Goal: Task Accomplishment & Management: Manage account settings

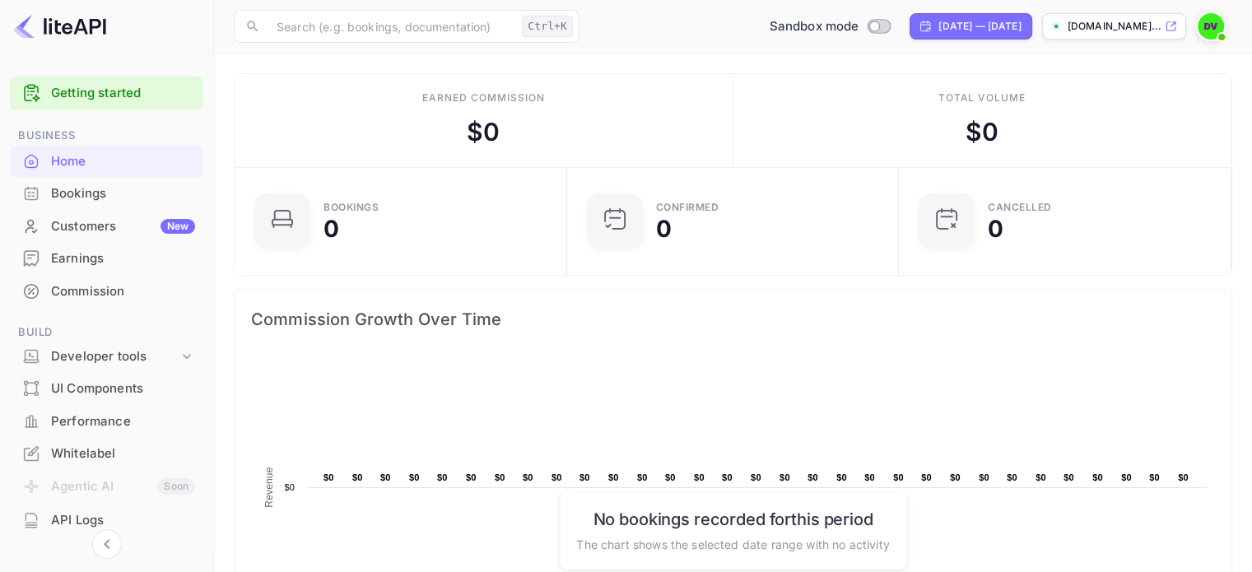
click at [1211, 24] on img at bounding box center [1210, 26] width 26 height 26
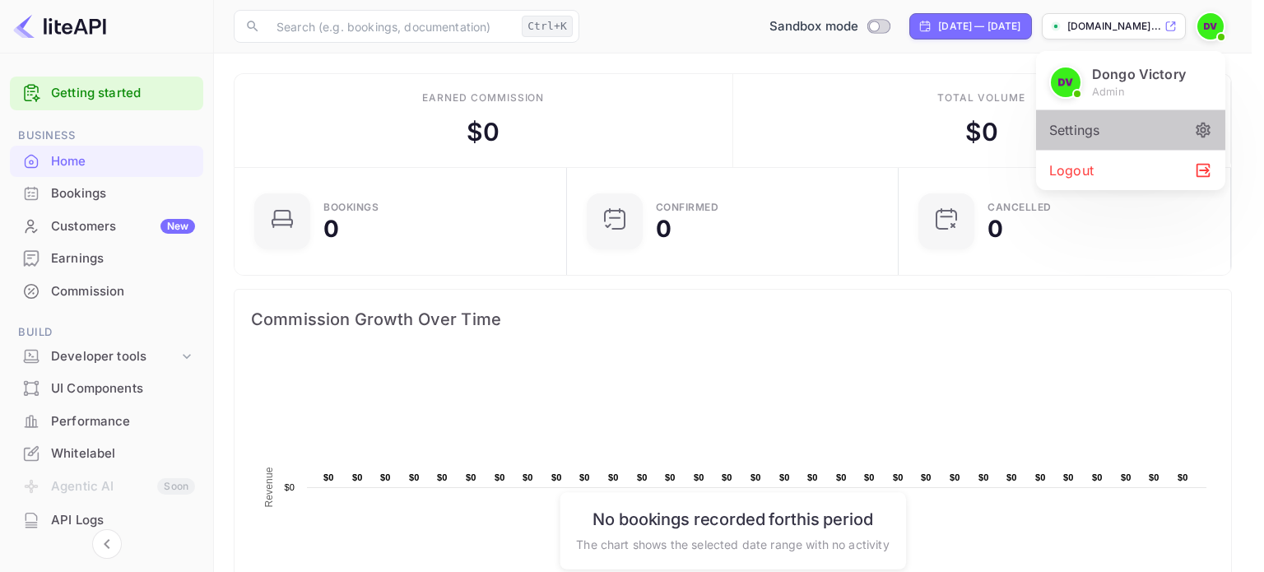
click at [1083, 136] on div "Settings" at bounding box center [1130, 129] width 189 height 39
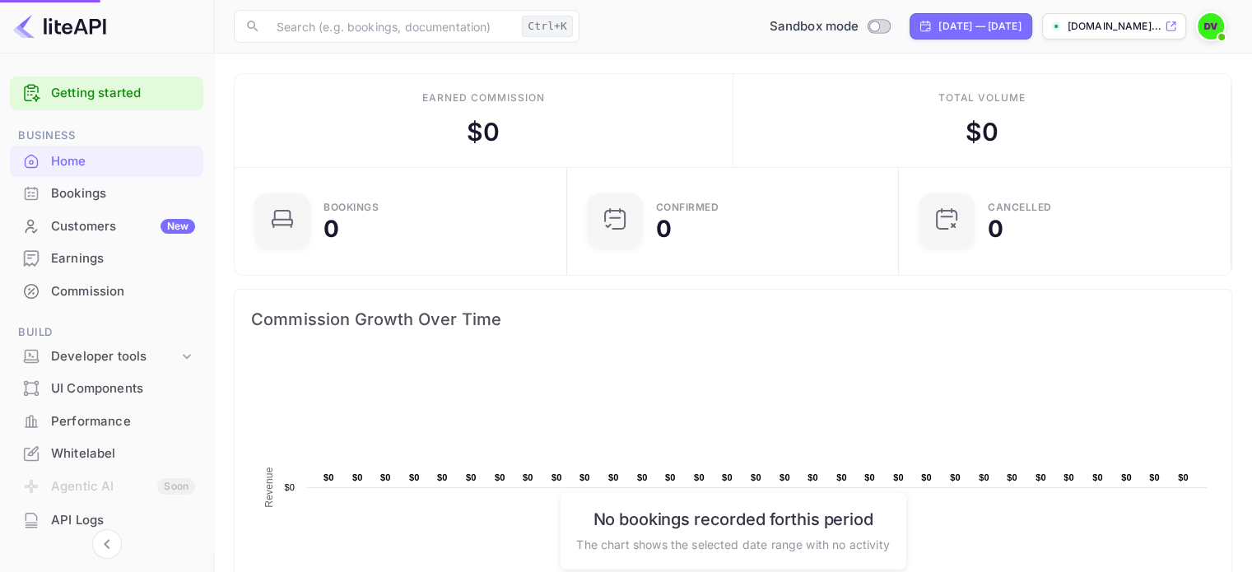
scroll to position [13, 13]
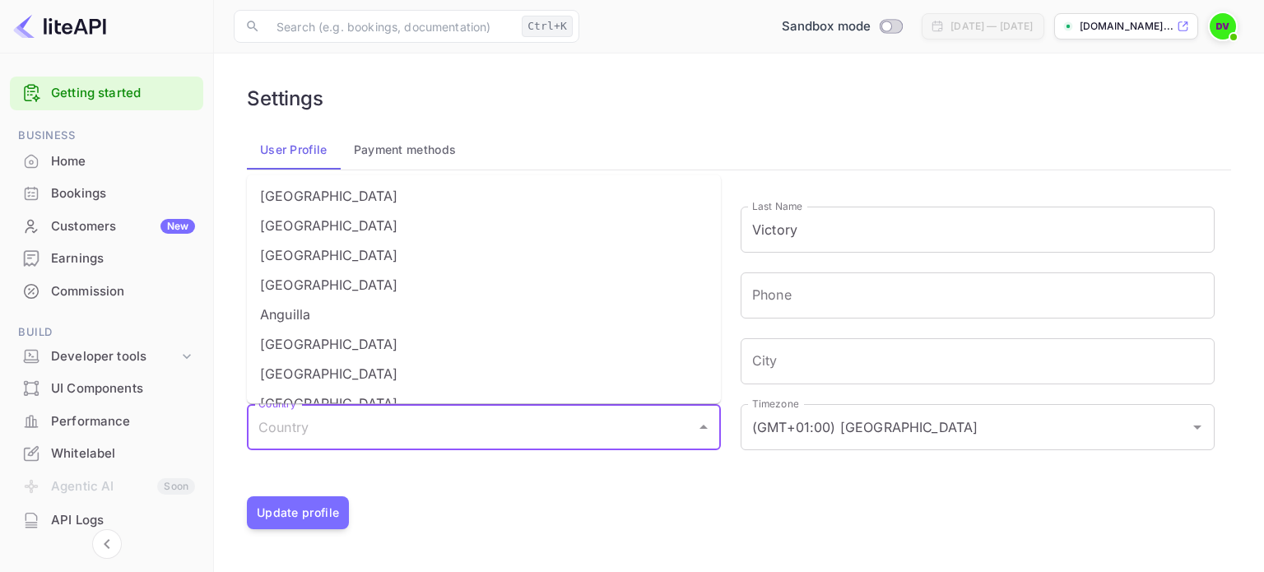
click at [389, 439] on input "Country" at bounding box center [471, 426] width 434 height 31
type input "[GEOGRAPHIC_DATA]"
type input "[STREET_ADDRESS][DEMOGRAPHIC_DATA]"
type input "Warri"
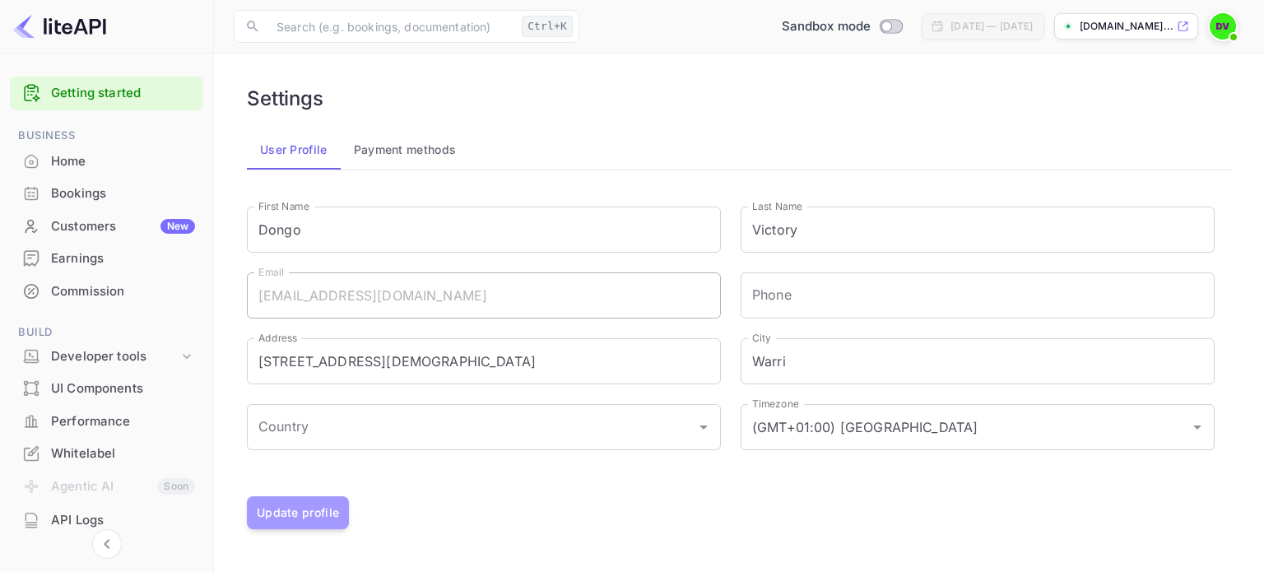
click at [343, 503] on button "Update profile" at bounding box center [298, 512] width 102 height 33
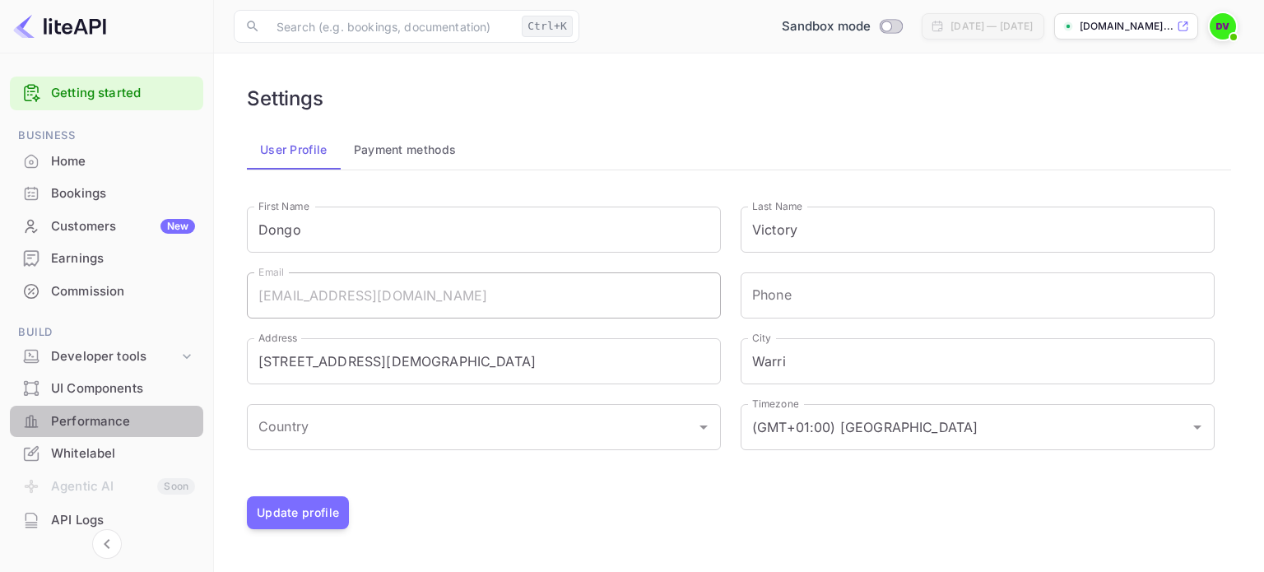
click at [110, 414] on div "Performance" at bounding box center [123, 421] width 144 height 19
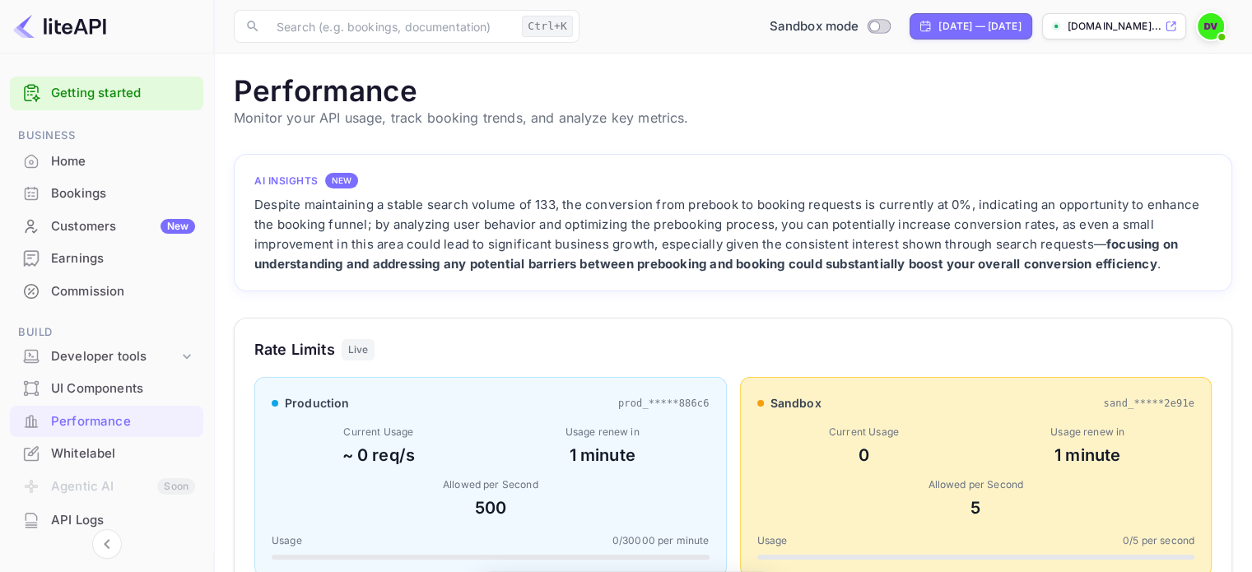
scroll to position [411, 985]
click at [119, 293] on div "Commission" at bounding box center [123, 291] width 144 height 19
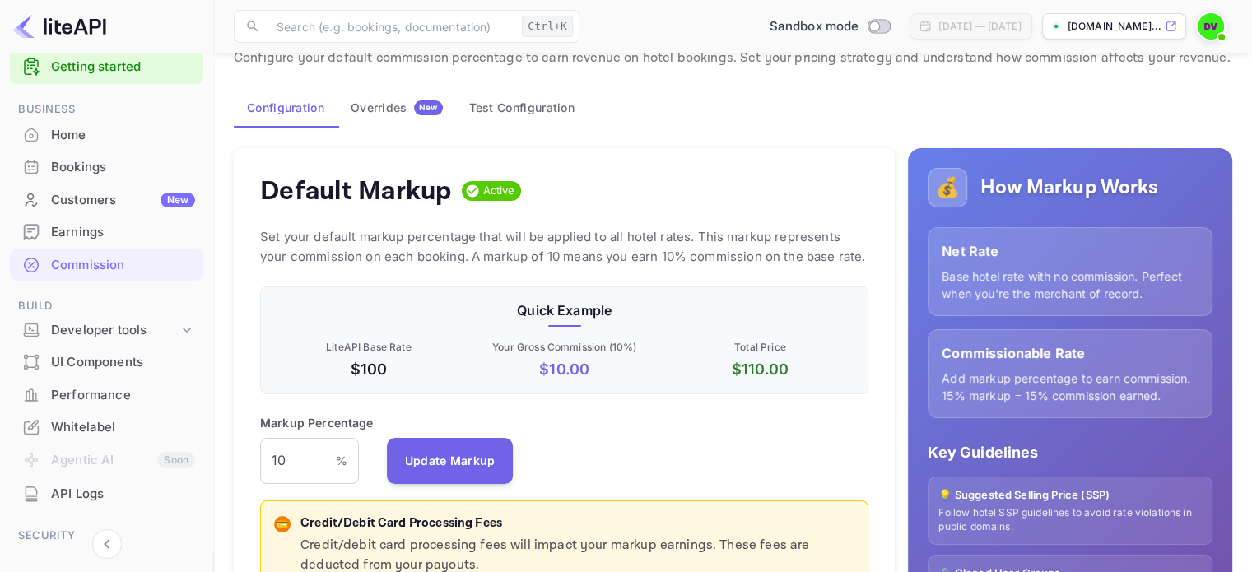
scroll to position [62, 0]
click at [304, 461] on input "10" at bounding box center [298, 460] width 76 height 46
type input "1"
type input "5"
click at [535, 442] on div "Markup Percentage 5 % ​ Update Markup" at bounding box center [564, 448] width 608 height 70
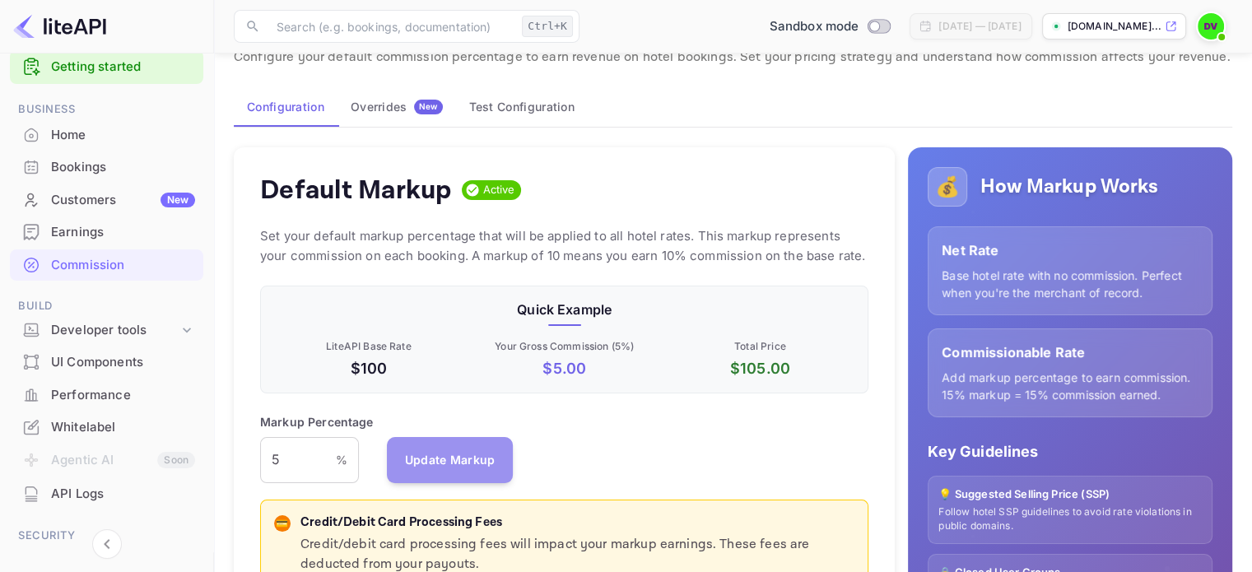
click at [464, 475] on button "Update Markup" at bounding box center [450, 460] width 127 height 46
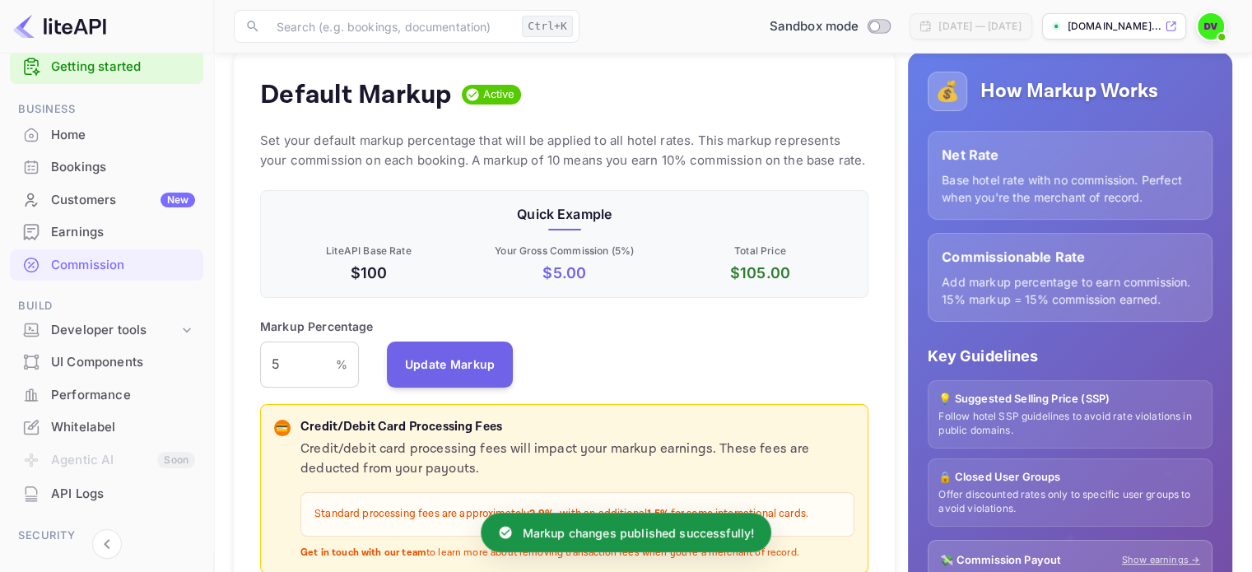
scroll to position [158, 0]
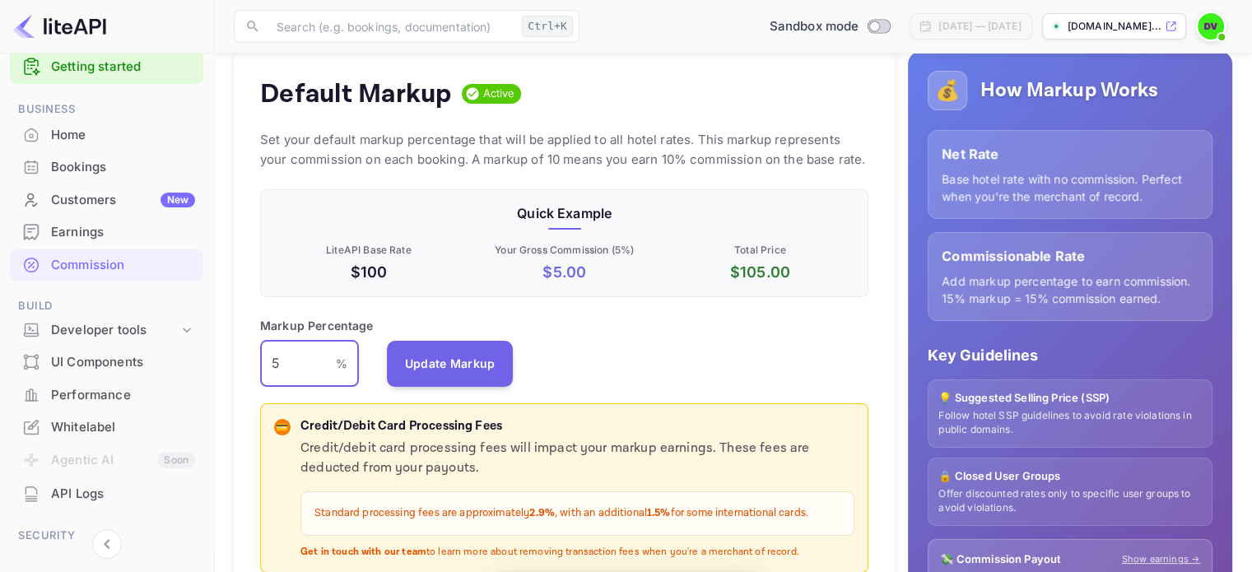
click at [295, 359] on input "5" at bounding box center [298, 364] width 76 height 46
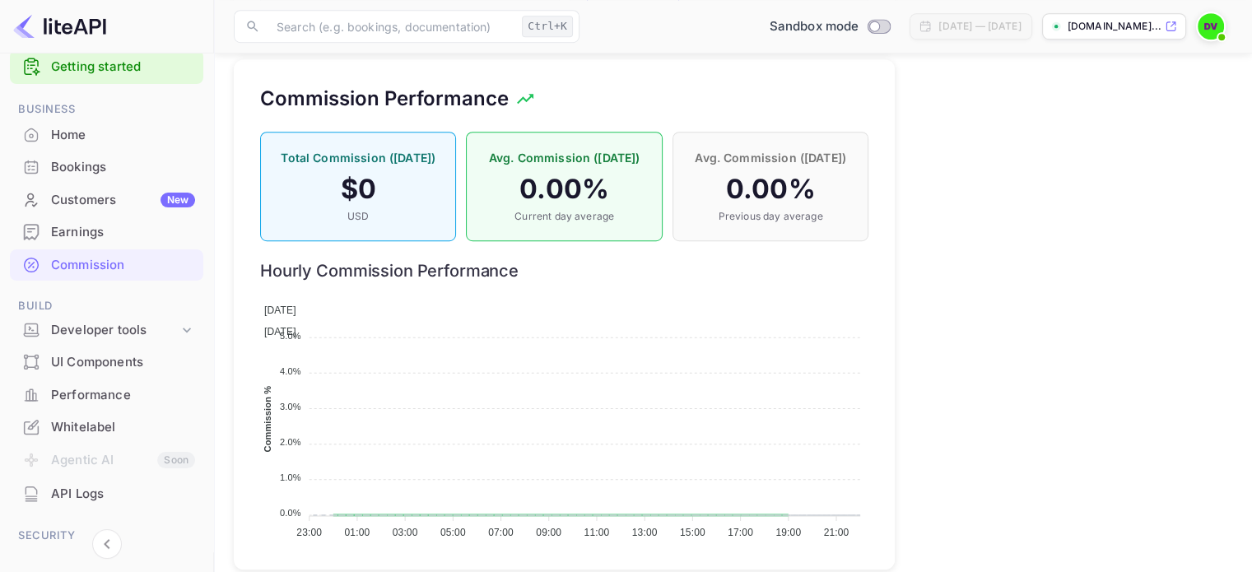
scroll to position [1131, 0]
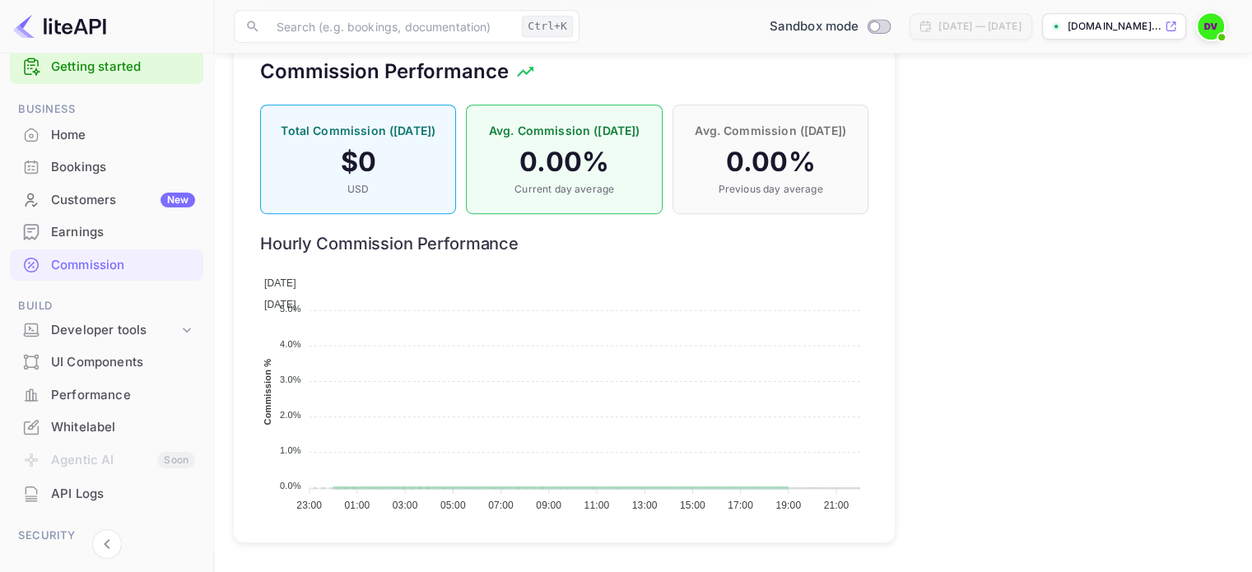
type input "10"
click at [781, 136] on p "Avg. Commission ([DATE])" at bounding box center [770, 130] width 161 height 17
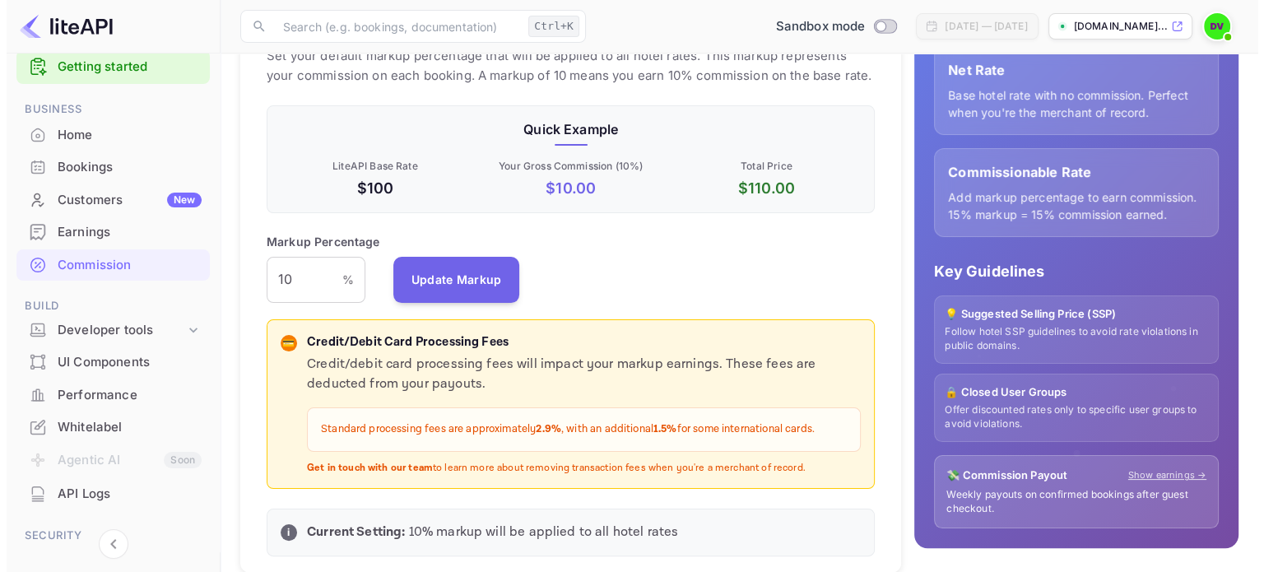
scroll to position [0, 0]
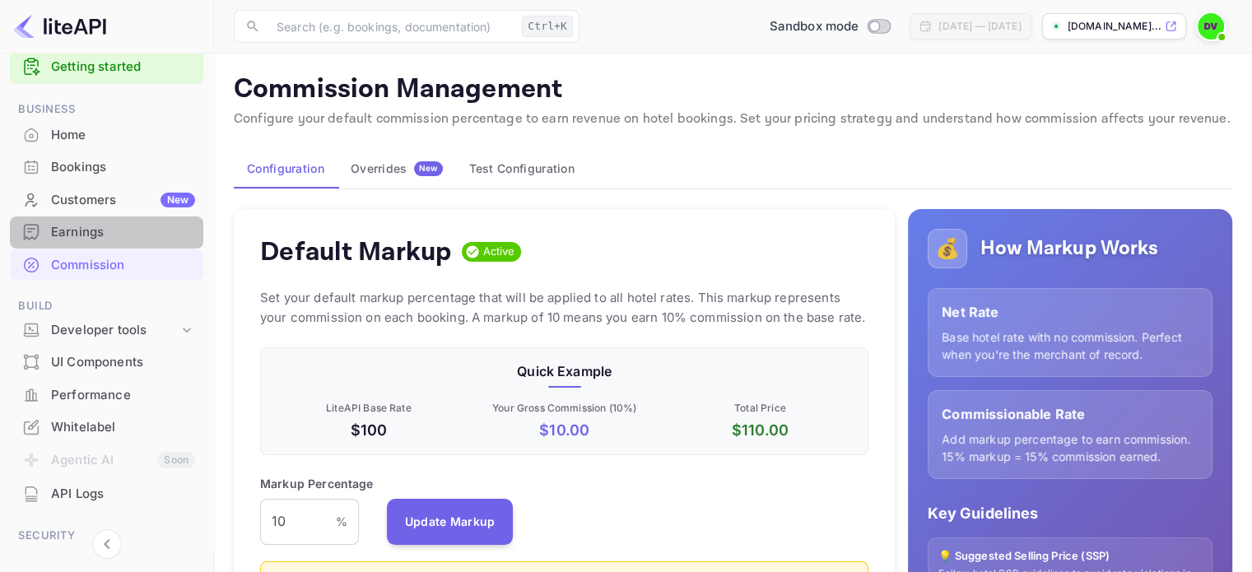
click at [120, 228] on div "Earnings" at bounding box center [123, 232] width 144 height 19
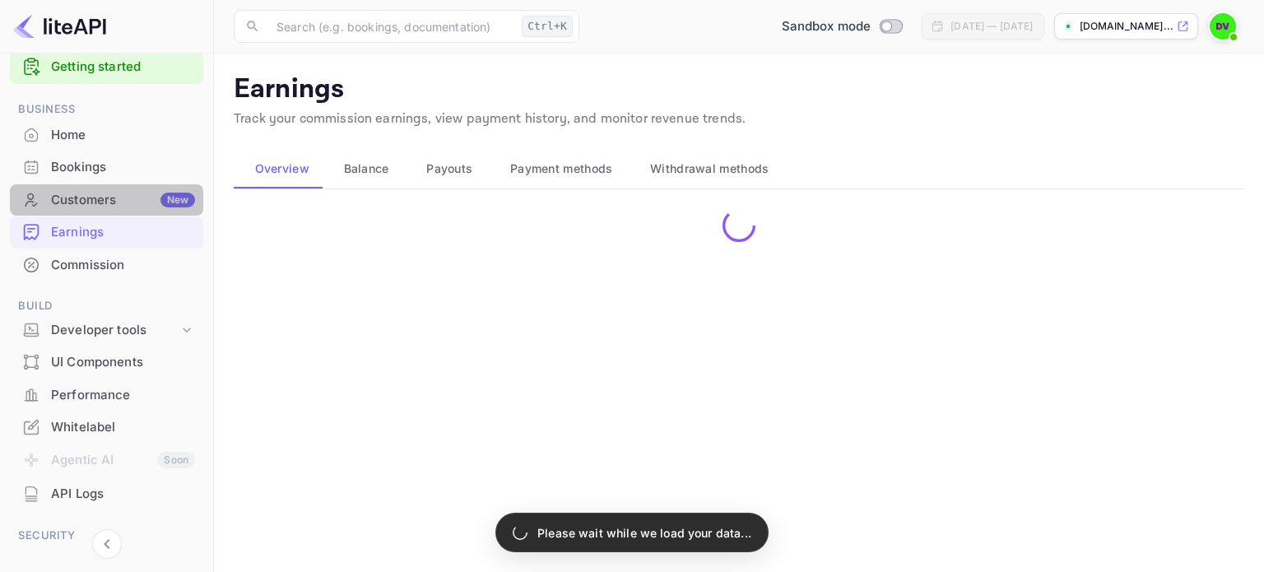
click at [148, 193] on div "Customers New" at bounding box center [123, 200] width 144 height 19
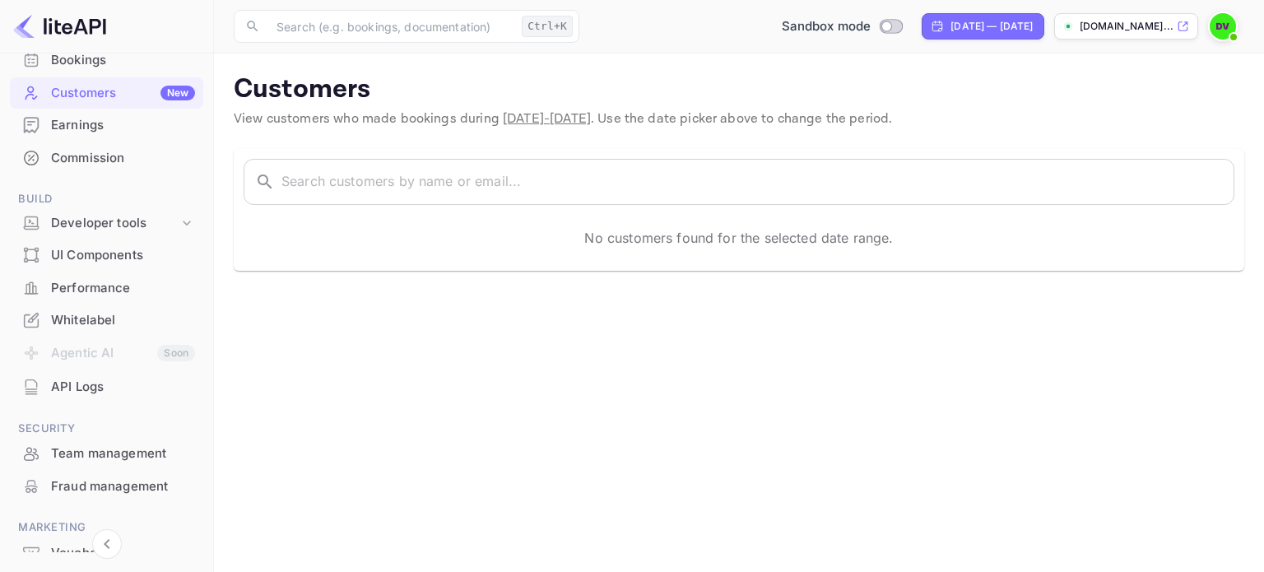
scroll to position [144, 0]
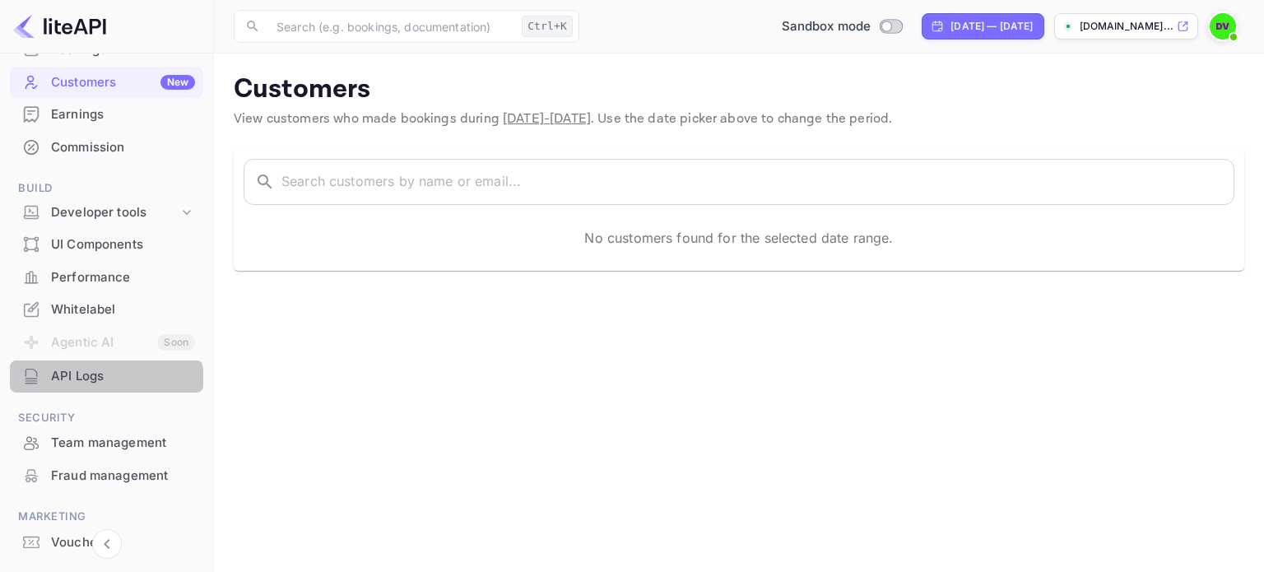
click at [95, 388] on div "API Logs" at bounding box center [106, 376] width 193 height 32
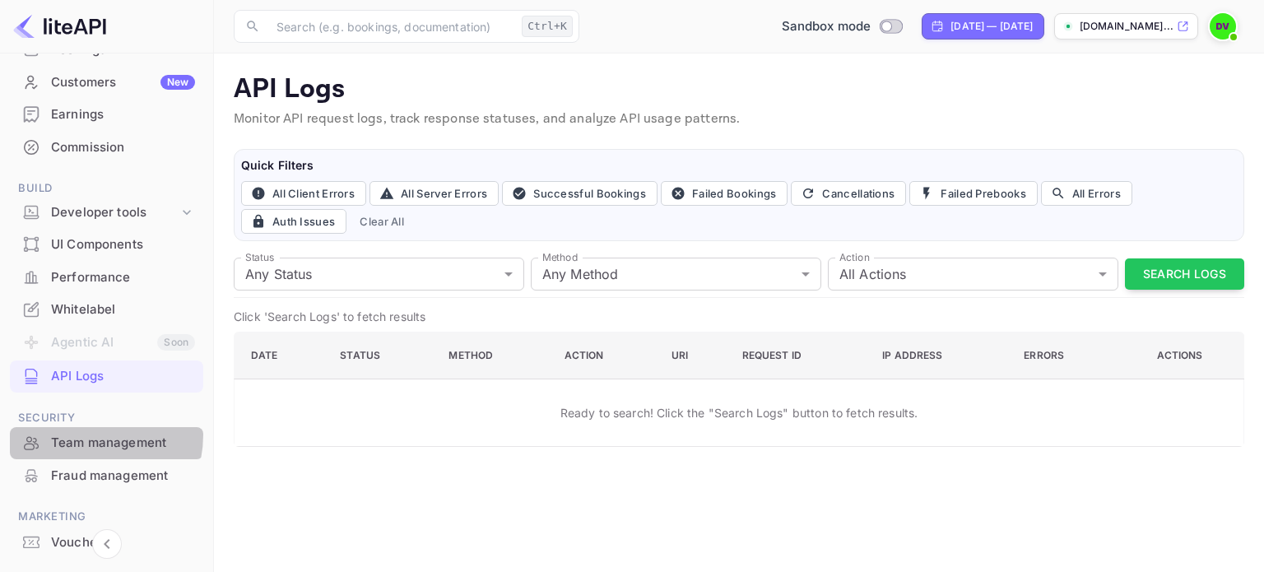
click at [78, 434] on div "Team management" at bounding box center [123, 443] width 144 height 19
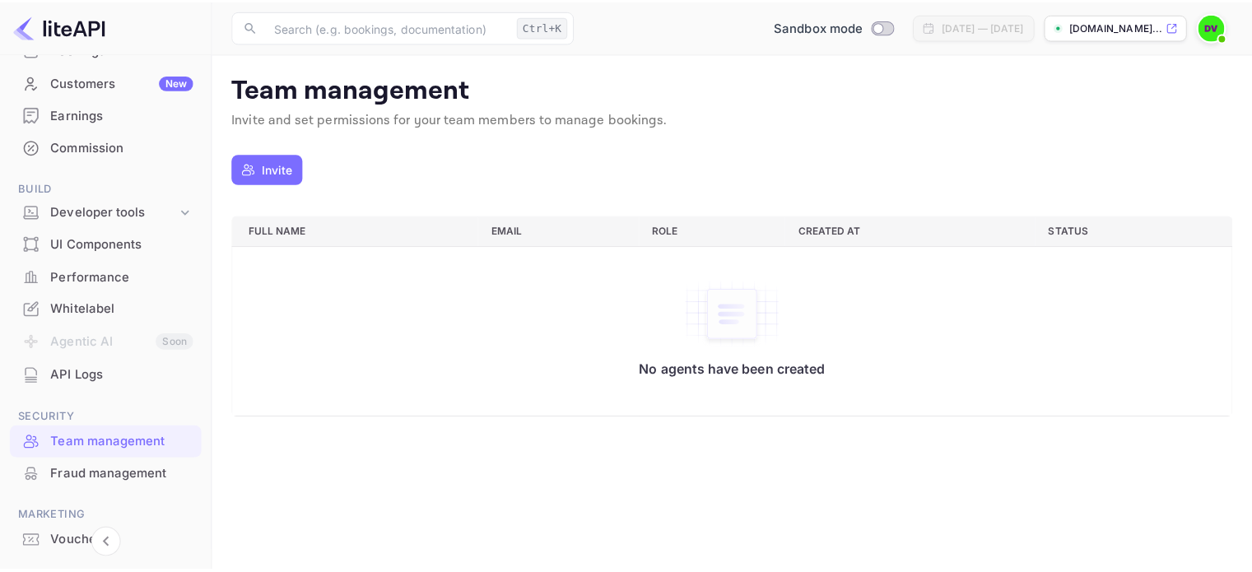
scroll to position [221, 0]
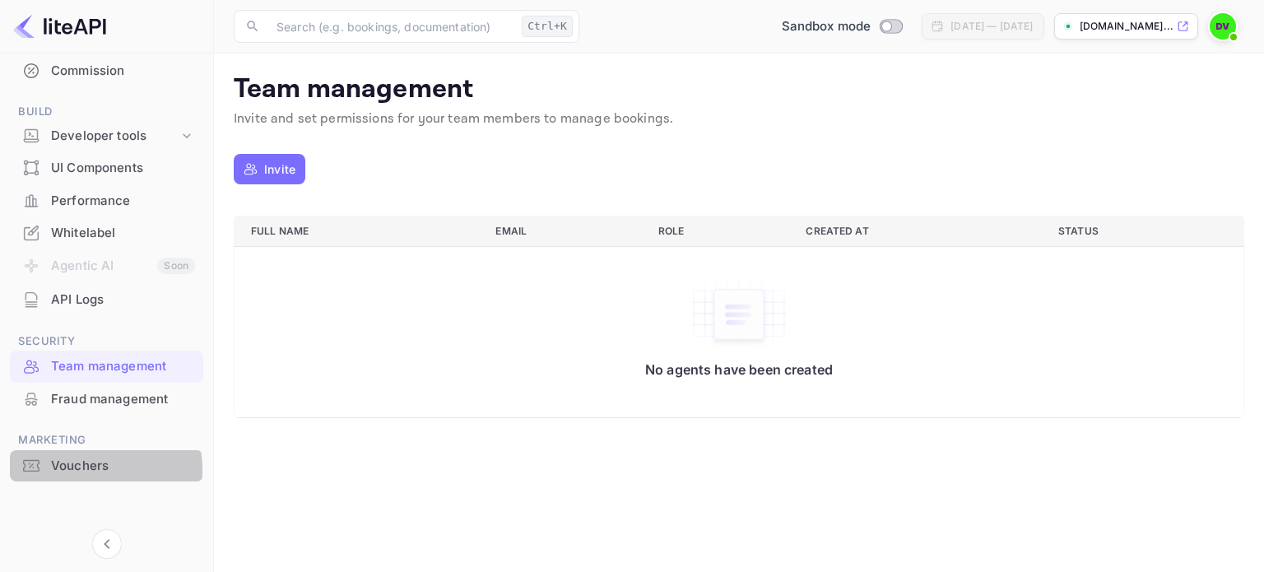
click at [79, 470] on div "Vouchers" at bounding box center [123, 466] width 144 height 19
